Goal: Information Seeking & Learning: Learn about a topic

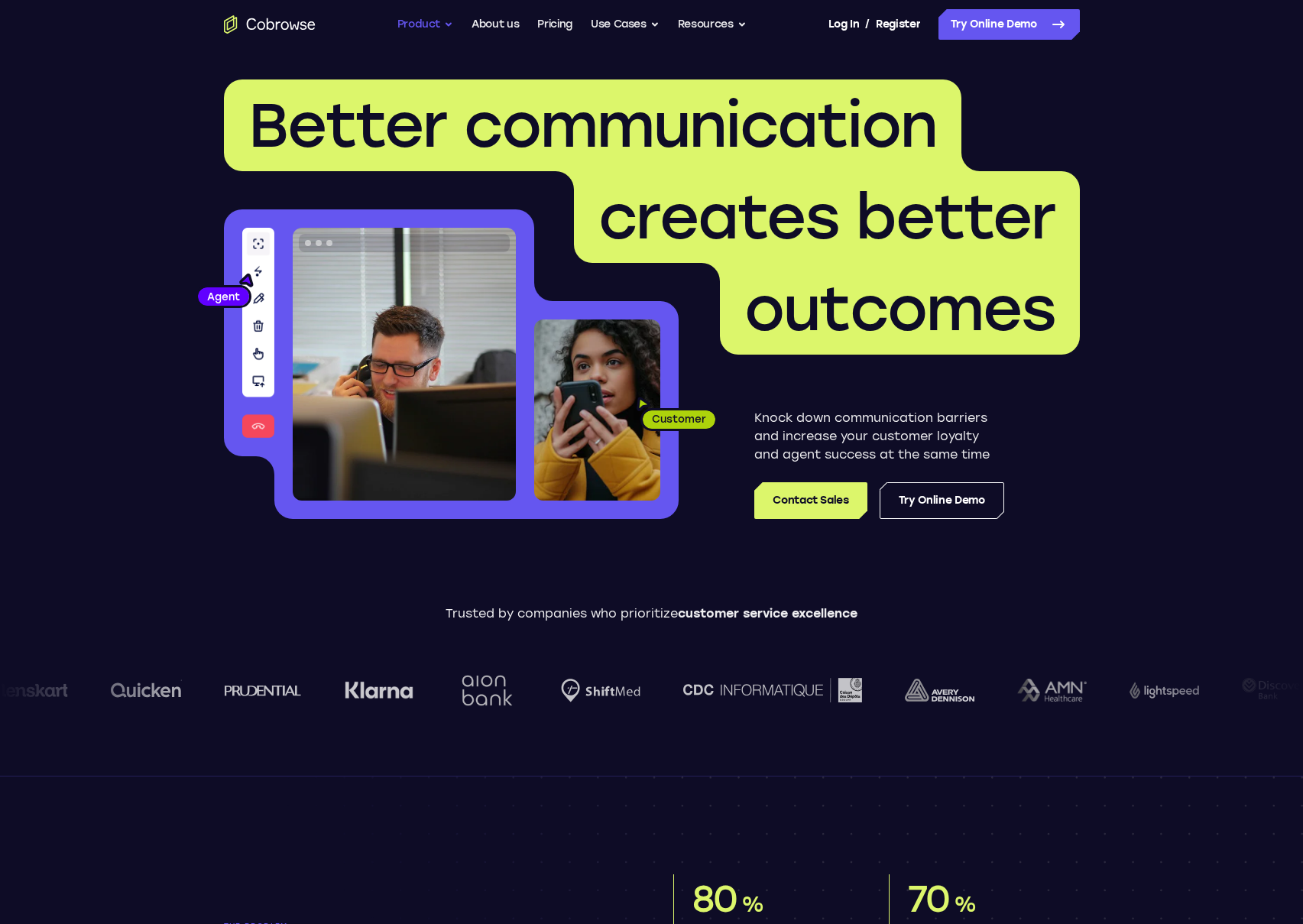
click at [422, 28] on button "Product" at bounding box center [426, 25] width 57 height 30
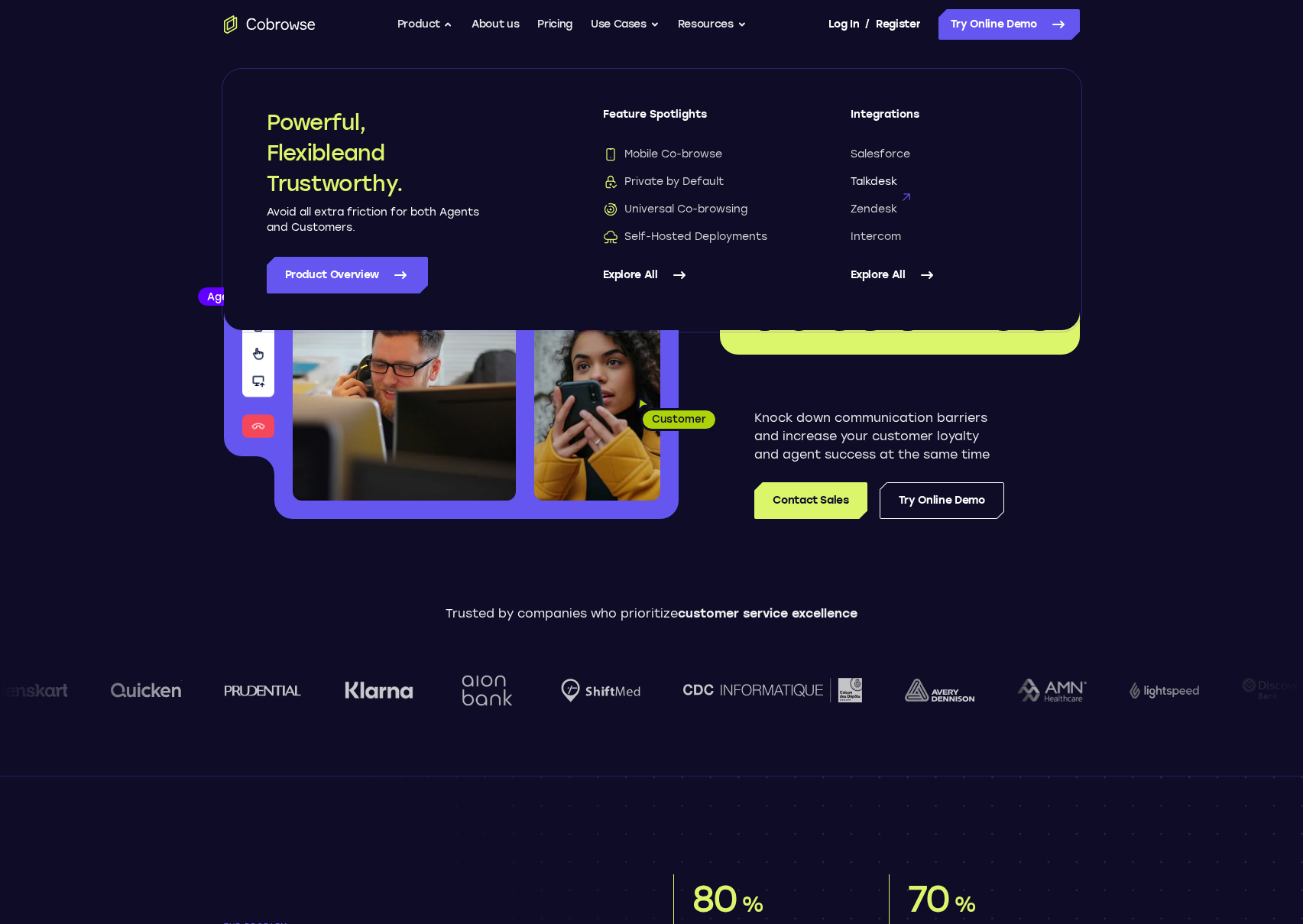
click at [863, 178] on span "Talkdesk" at bounding box center [873, 182] width 47 height 15
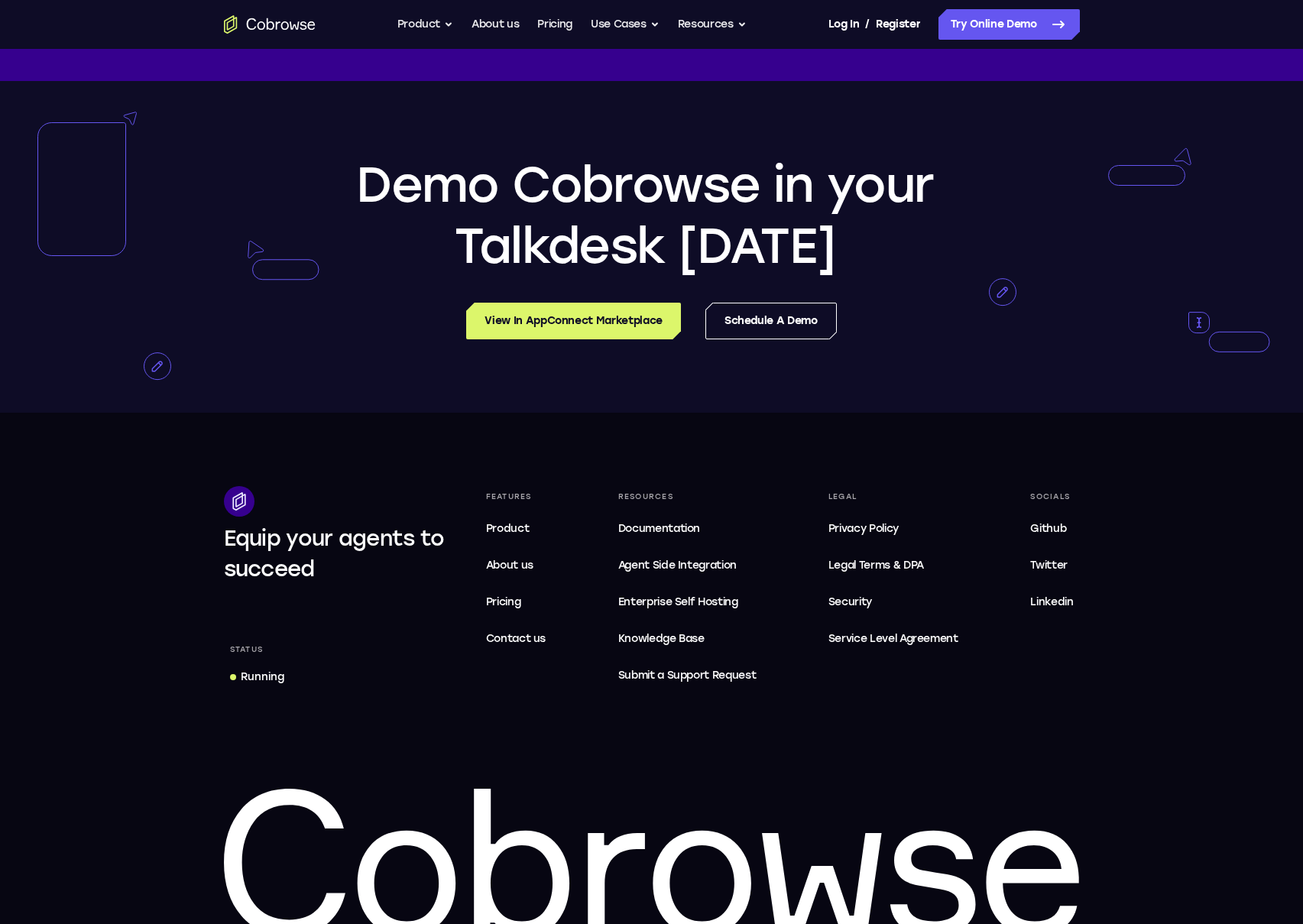
scroll to position [3583, 0]
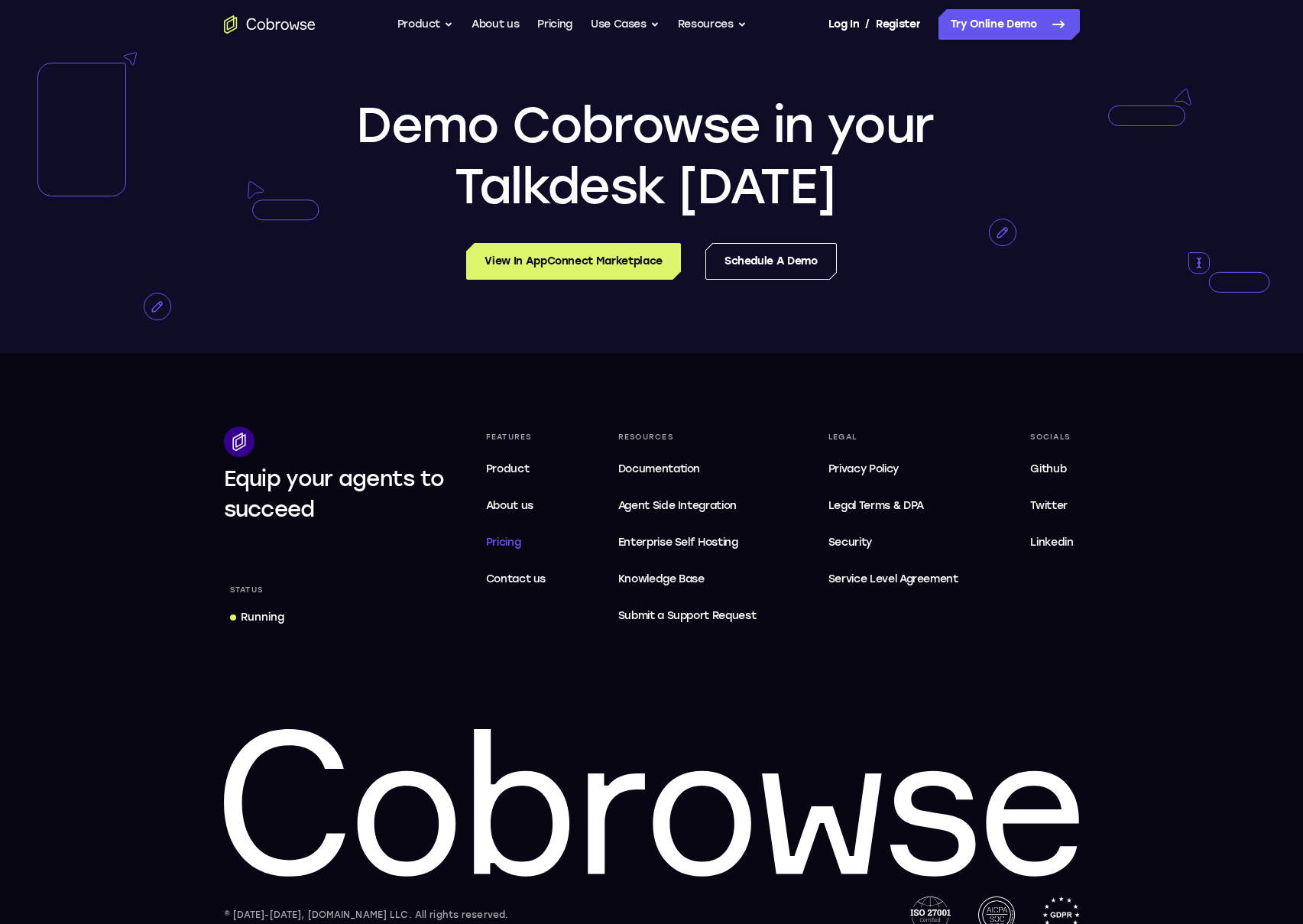
click at [511, 536] on span "Pricing" at bounding box center [503, 543] width 35 height 13
